Goal: Information Seeking & Learning: Check status

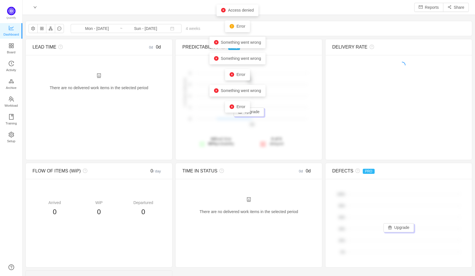
scroll to position [268, 439]
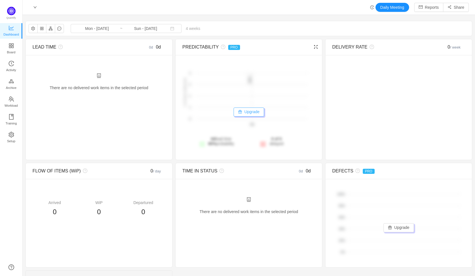
click at [247, 113] on button "Upgrade" at bounding box center [248, 112] width 31 height 9
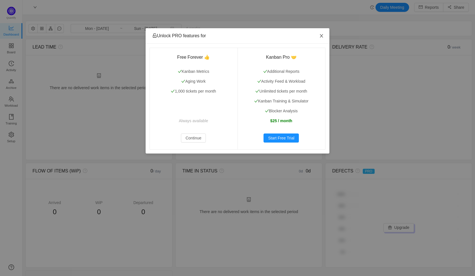
click at [322, 33] on span "Close" at bounding box center [321, 36] width 16 height 16
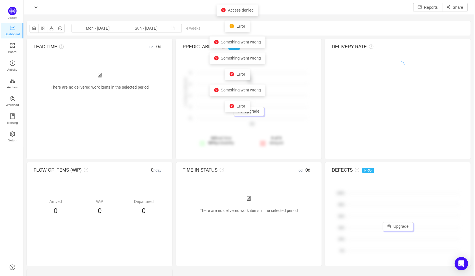
scroll to position [268, 439]
